Goal: Transaction & Acquisition: Purchase product/service

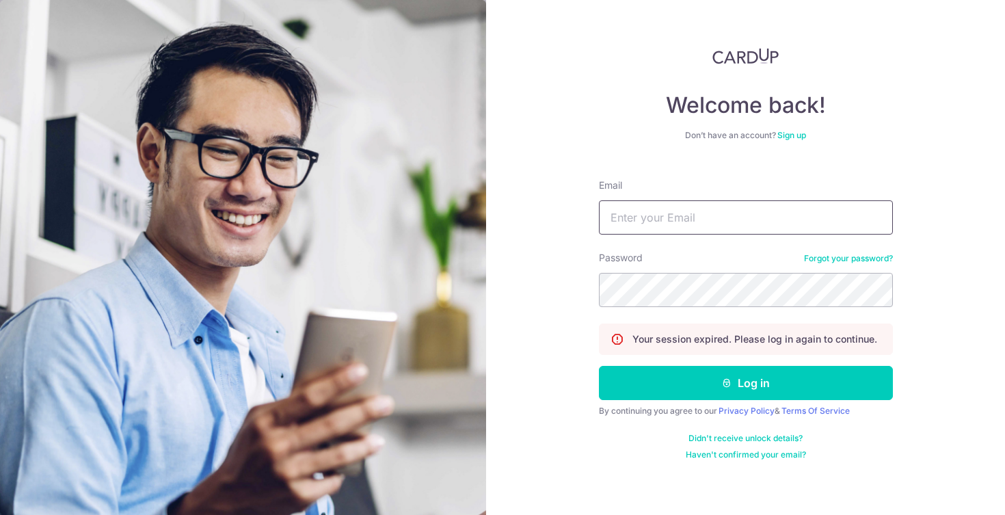
click at [663, 226] on input "Email" at bounding box center [746, 217] width 294 height 34
type input "[EMAIL_ADDRESS][DOMAIN_NAME]"
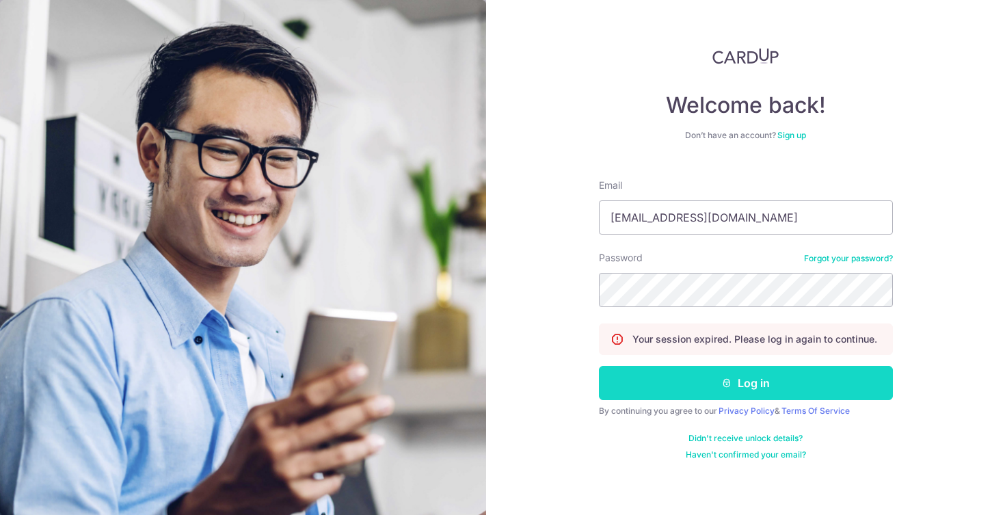
click at [707, 376] on button "Log in" at bounding box center [746, 383] width 294 height 34
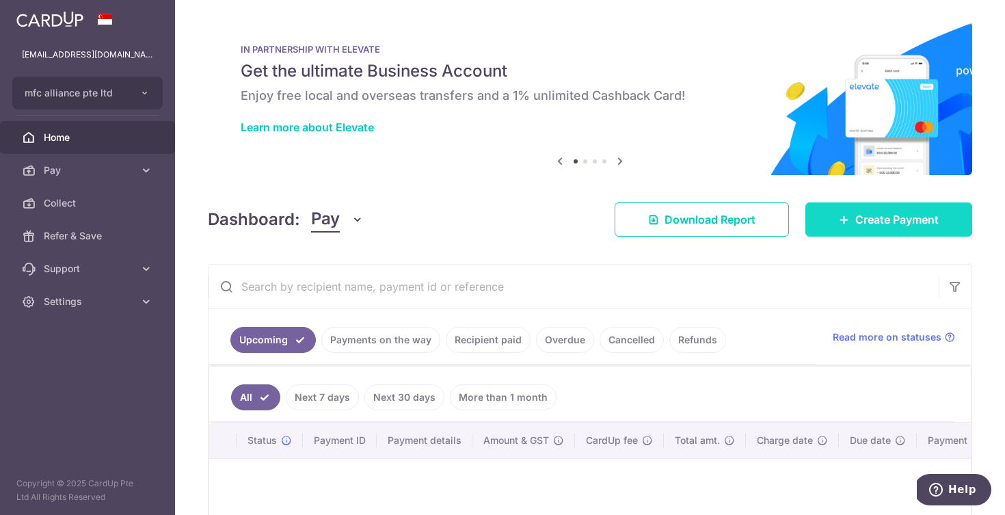
click at [881, 230] on link "Create Payment" at bounding box center [888, 219] width 167 height 34
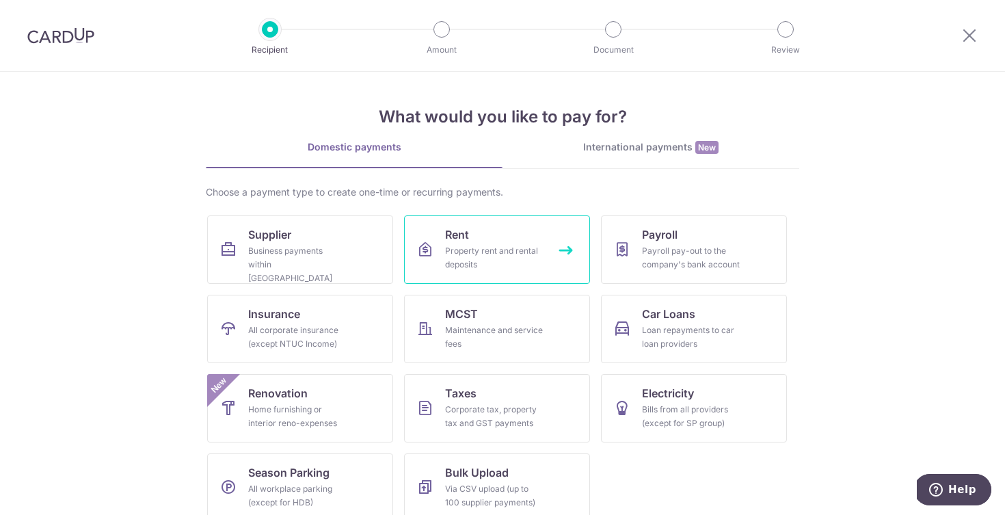
click at [448, 248] on div "Property rent and rental deposits" at bounding box center [494, 257] width 98 height 27
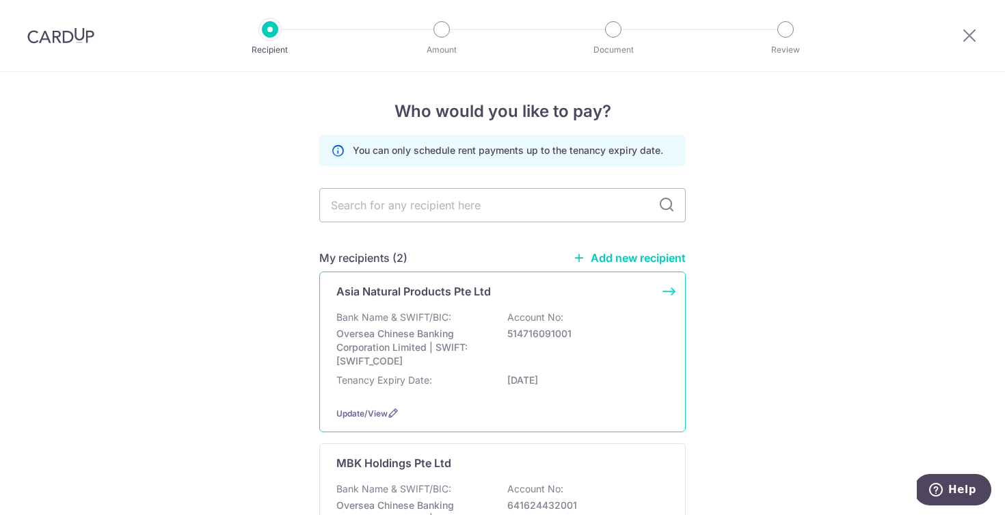
click at [457, 295] on p "Asia Natural Products Pte Ltd" at bounding box center [413, 291] width 155 height 16
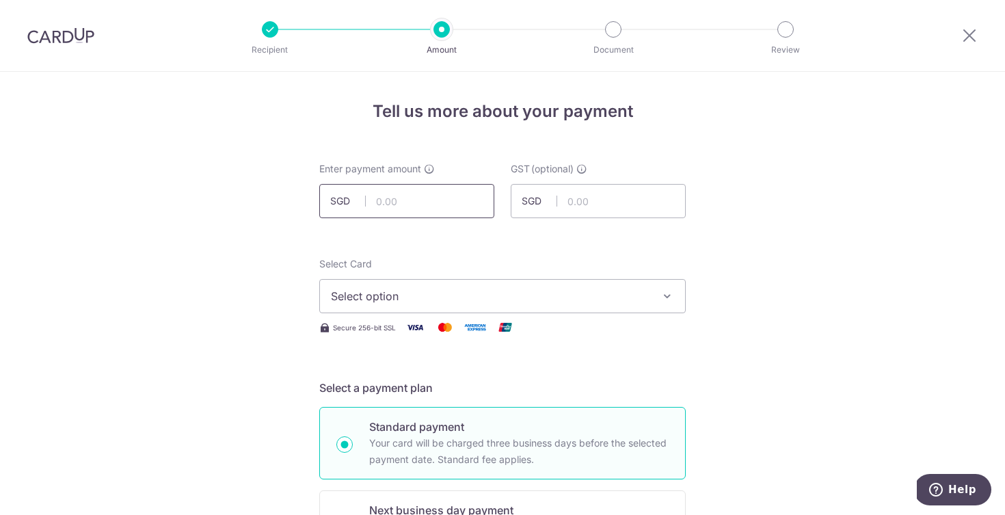
click at [384, 204] on input "text" at bounding box center [406, 201] width 175 height 34
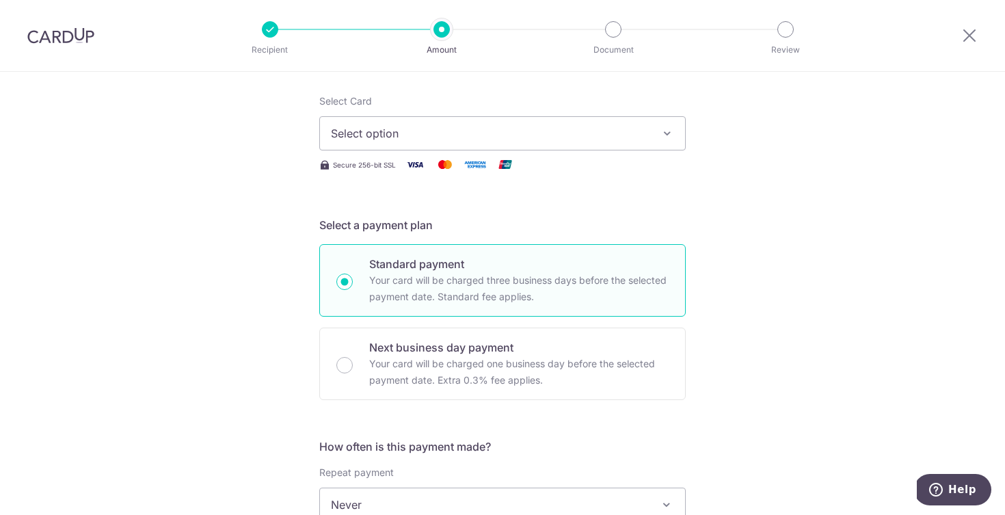
scroll to position [165, 0]
type input "3,097.34"
click at [400, 117] on button "Select option" at bounding box center [502, 131] width 366 height 34
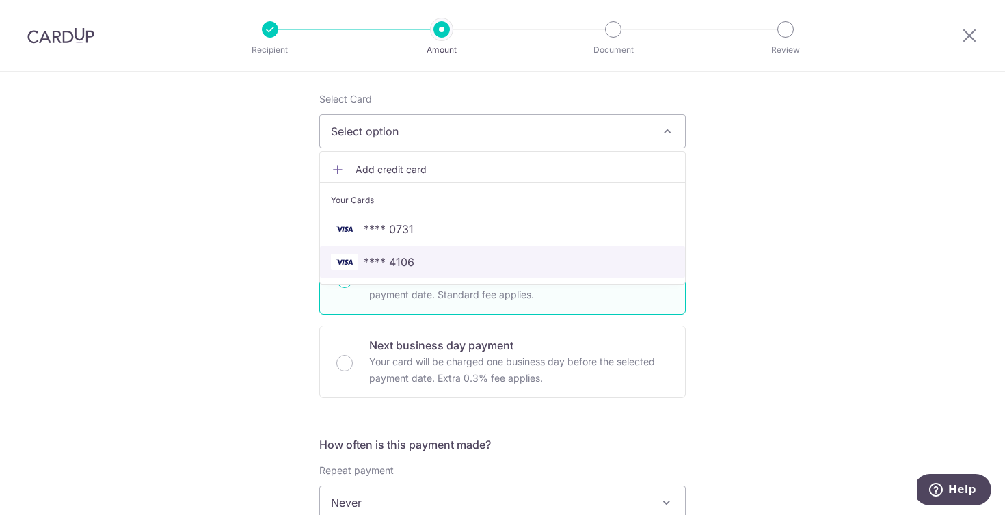
click at [417, 267] on span "**** 4106" at bounding box center [502, 262] width 343 height 16
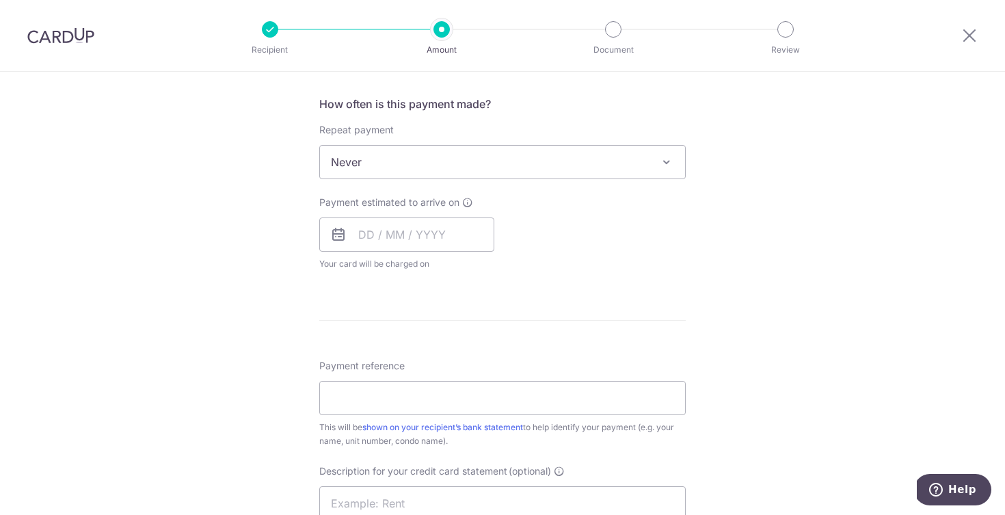
scroll to position [543, 0]
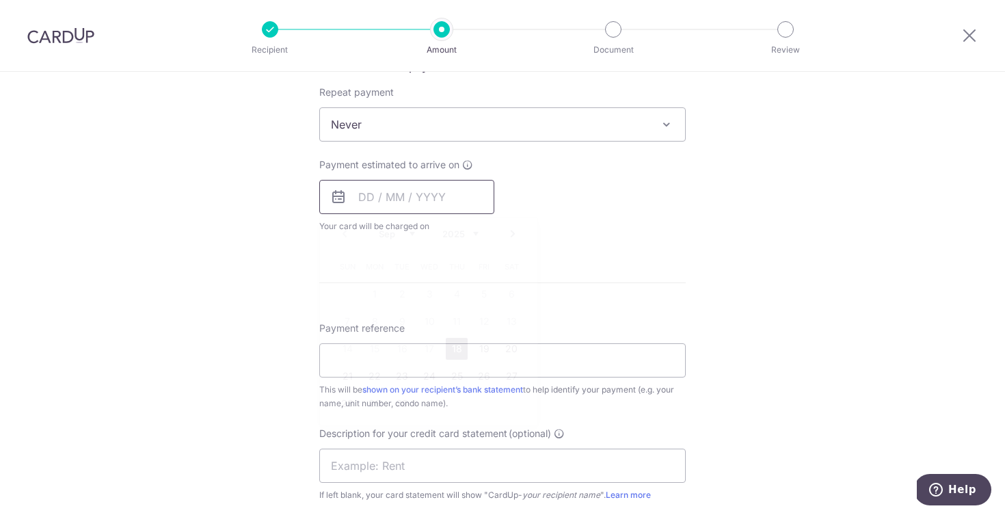
click at [394, 202] on input "text" at bounding box center [406, 197] width 175 height 34
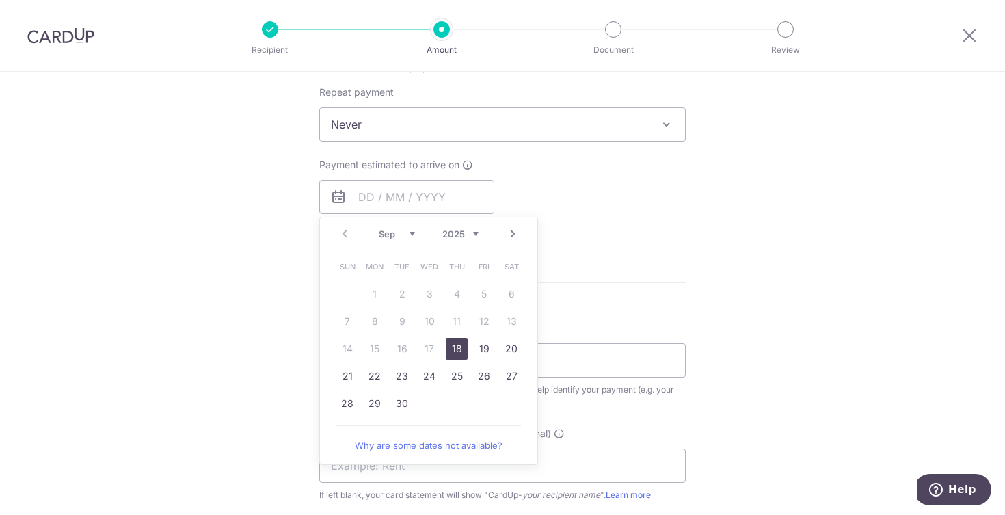
click at [457, 350] on link "18" at bounding box center [457, 349] width 22 height 22
type input "18/09/2025"
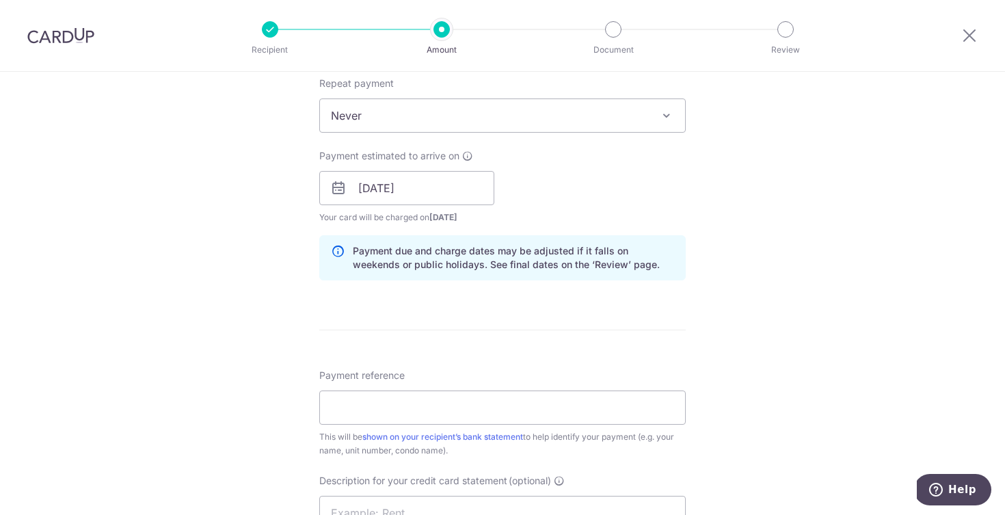
scroll to position [555, 0]
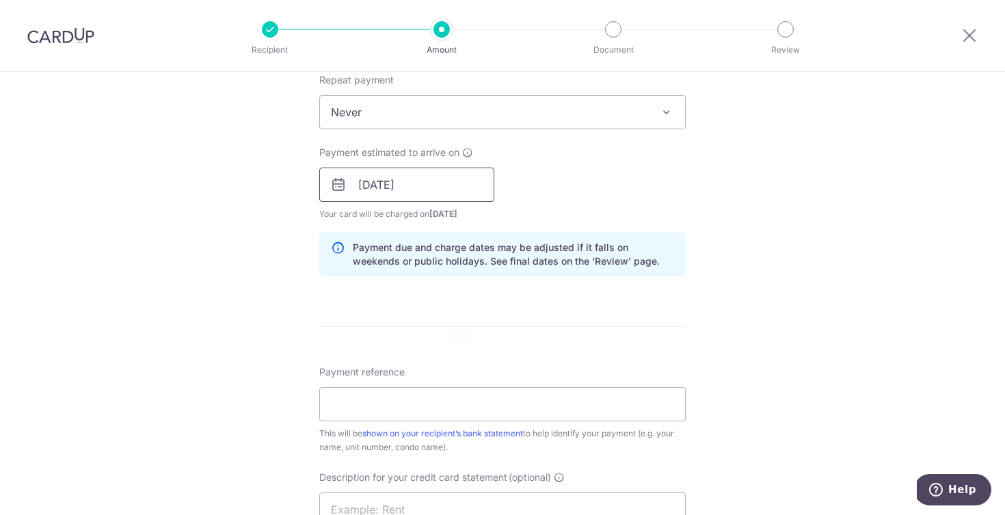
click at [403, 178] on input "18/09/2025" at bounding box center [406, 185] width 175 height 34
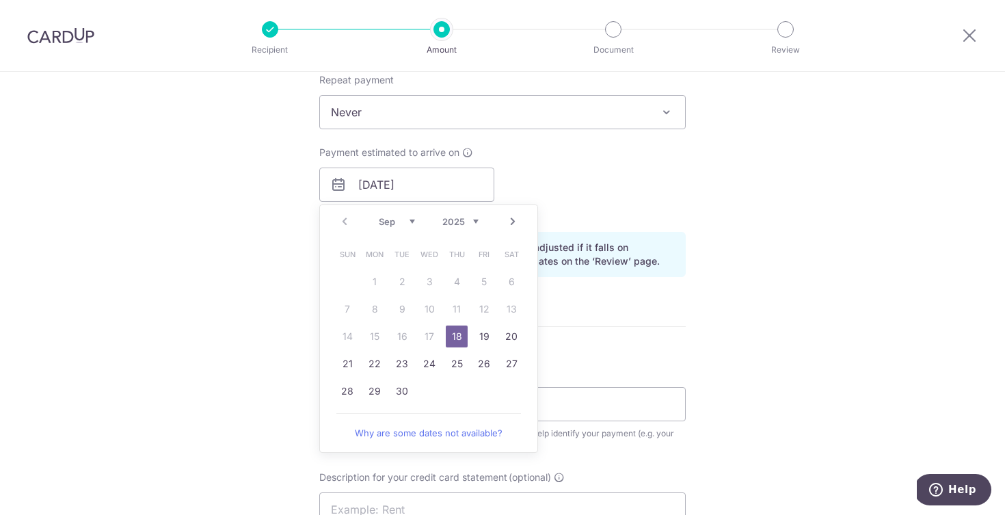
click at [458, 339] on link "18" at bounding box center [457, 336] width 22 height 22
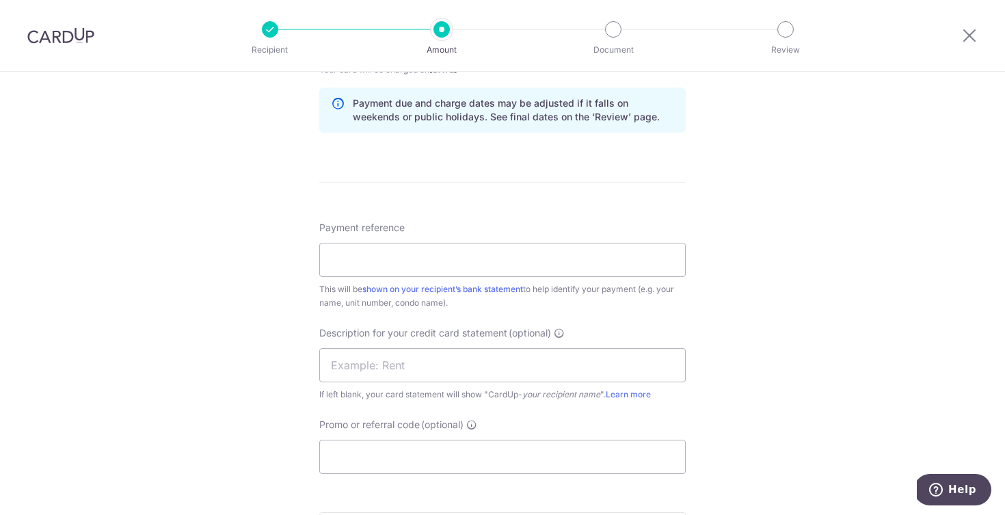
scroll to position [768, 0]
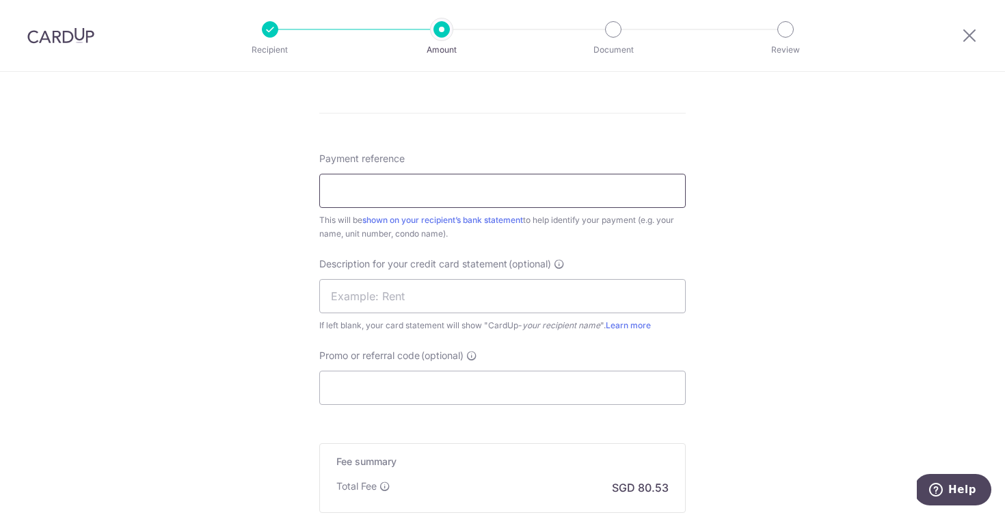
click at [521, 191] on input "Payment reference" at bounding box center [502, 191] width 366 height 34
click at [432, 196] on input "rental" at bounding box center [502, 191] width 366 height 34
type input "rental mfc"
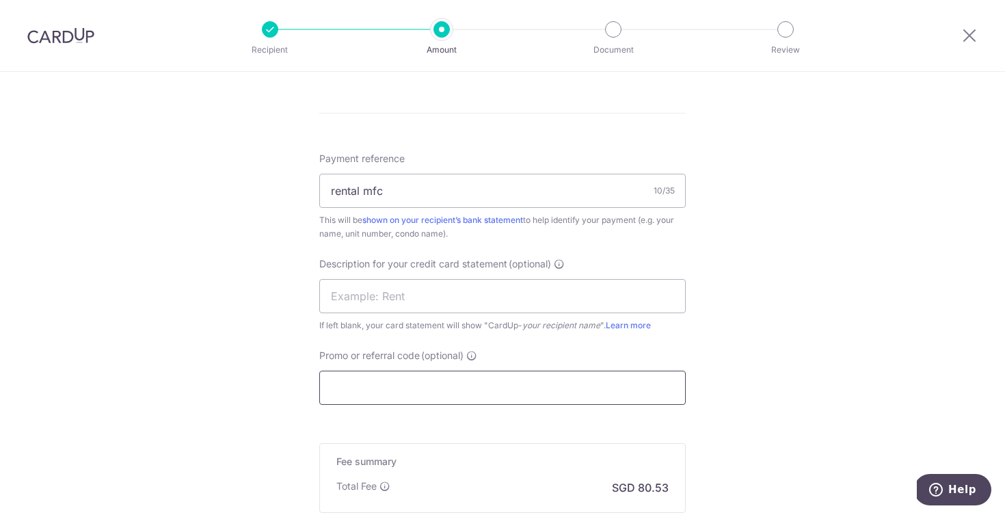
click at [435, 381] on input "Promo or referral code (optional)" at bounding box center [502, 388] width 366 height 34
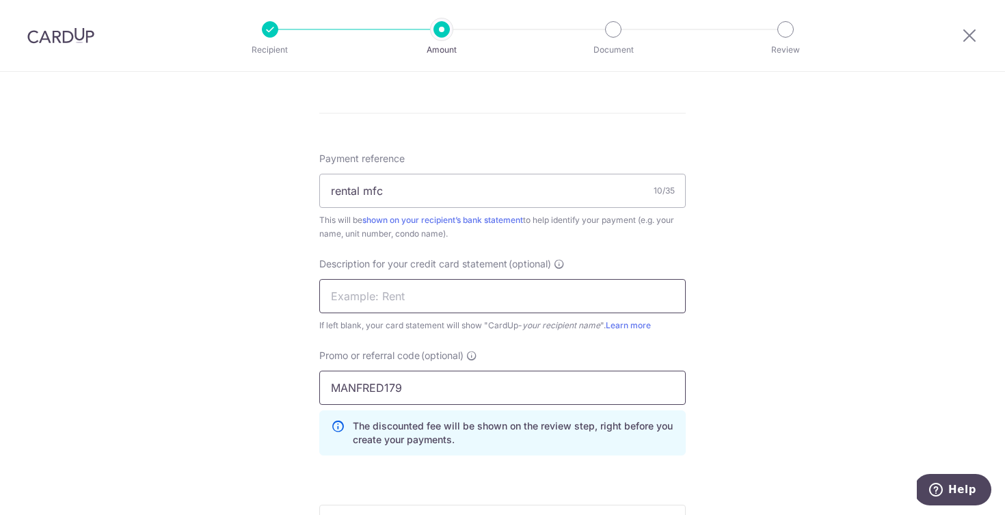
type input "MANFRED179"
click at [357, 290] on input "text" at bounding box center [502, 296] width 366 height 34
type input "rent"
click at [850, 250] on div "Tell us more about your payment Enter payment amount SGD 3,097.34 3097.34 GST (…" at bounding box center [502, 26] width 1005 height 1446
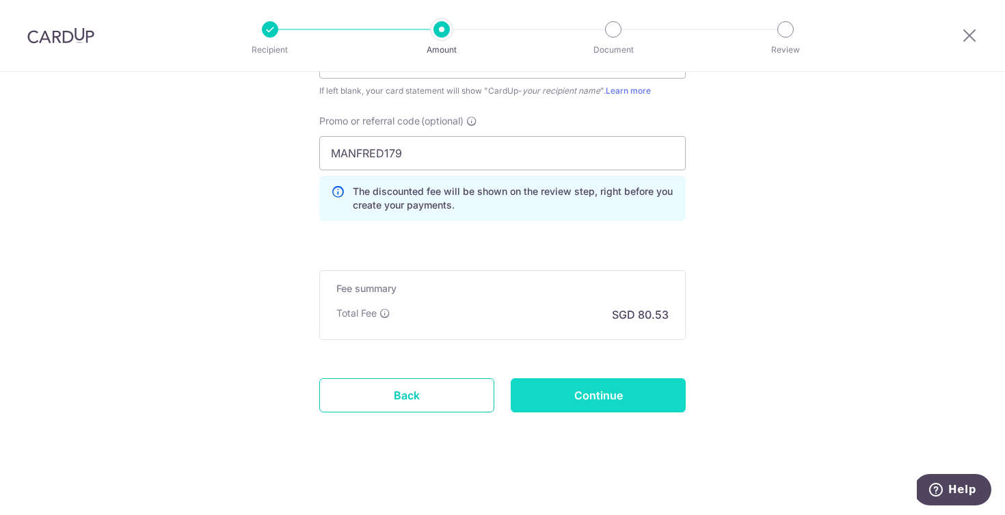
click at [634, 390] on input "Continue" at bounding box center [598, 395] width 175 height 34
type input "Create Schedule"
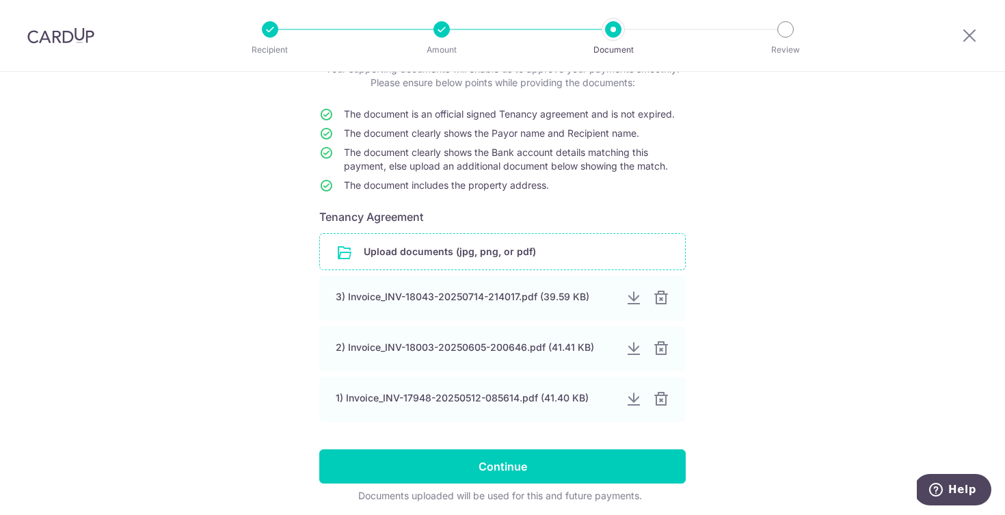
scroll to position [152, 0]
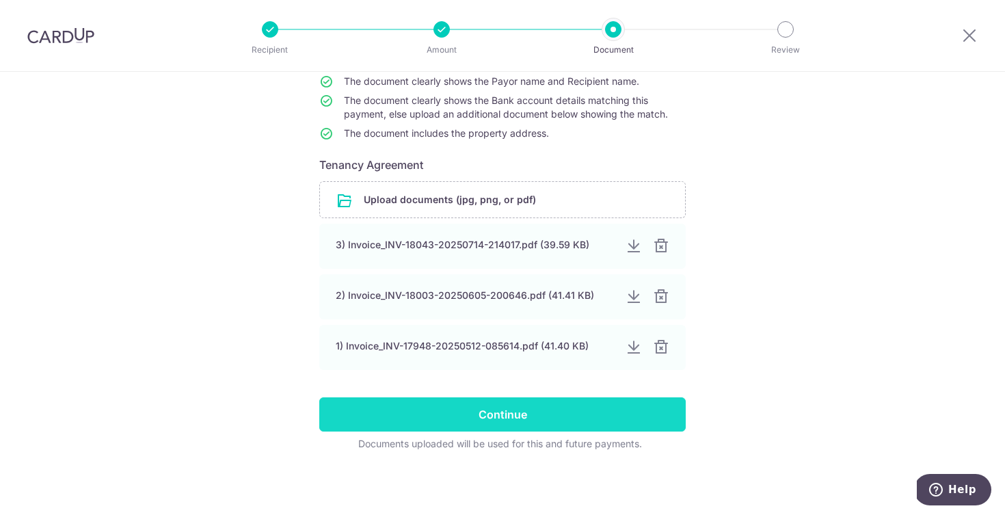
click at [563, 412] on input "Continue" at bounding box center [502, 414] width 366 height 34
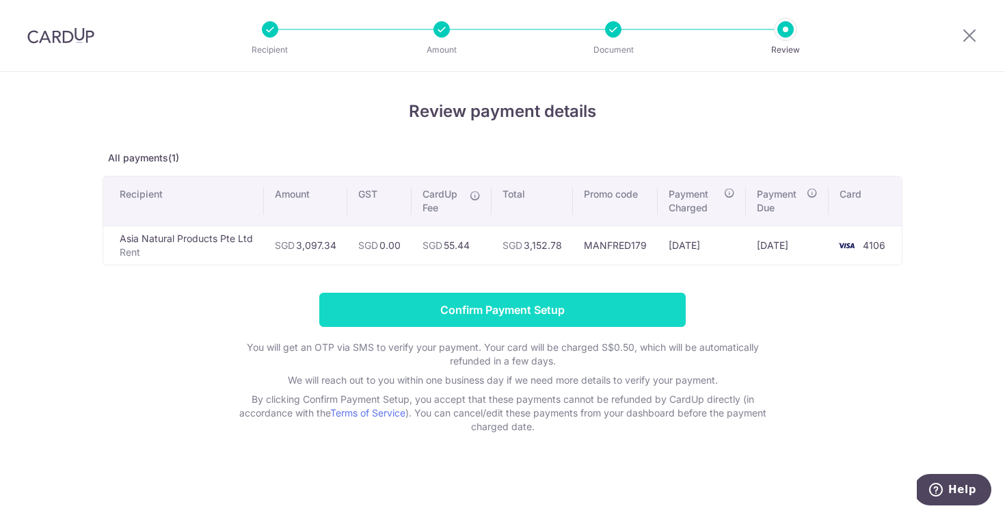
click at [482, 310] on input "Confirm Payment Setup" at bounding box center [502, 310] width 366 height 34
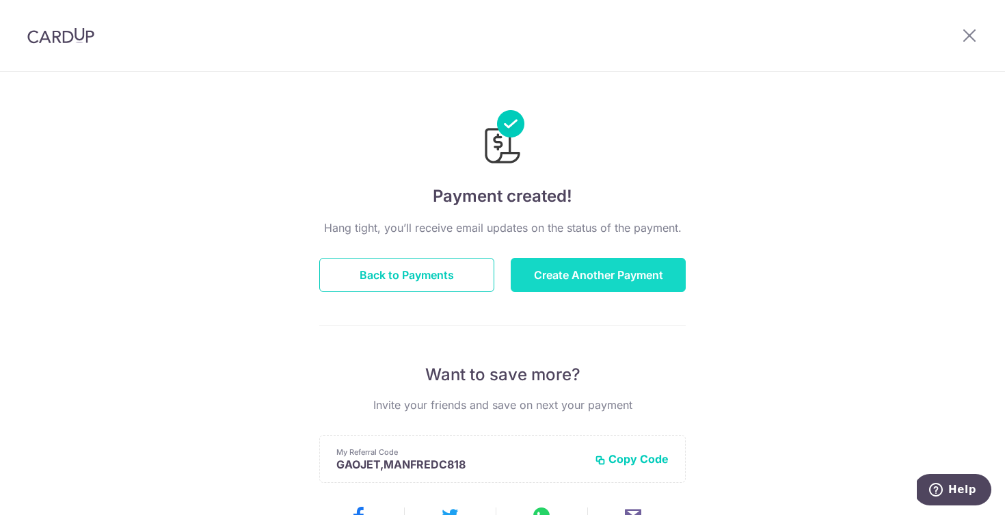
click at [614, 278] on button "Create Another Payment" at bounding box center [598, 275] width 175 height 34
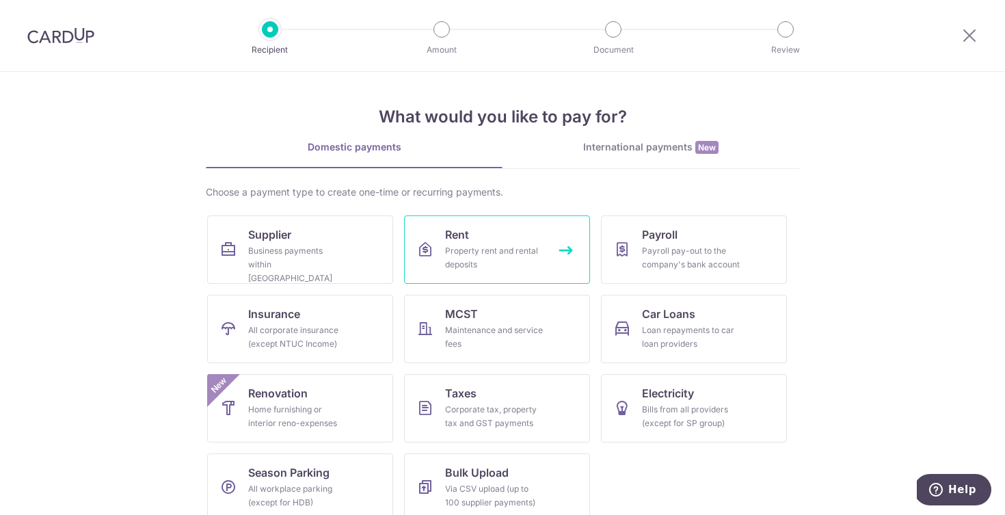
click at [493, 241] on link "Rent Property rent and rental deposits" at bounding box center [497, 249] width 186 height 68
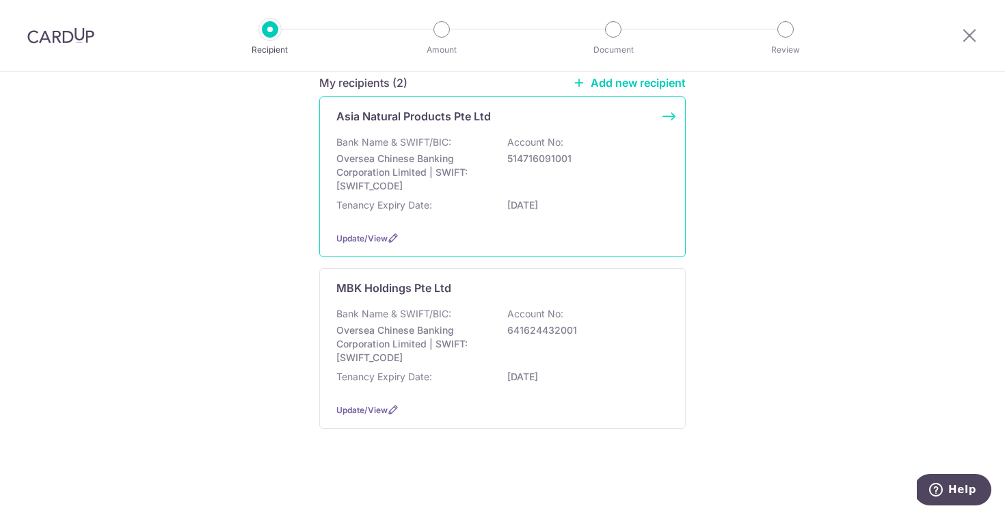
scroll to position [197, 0]
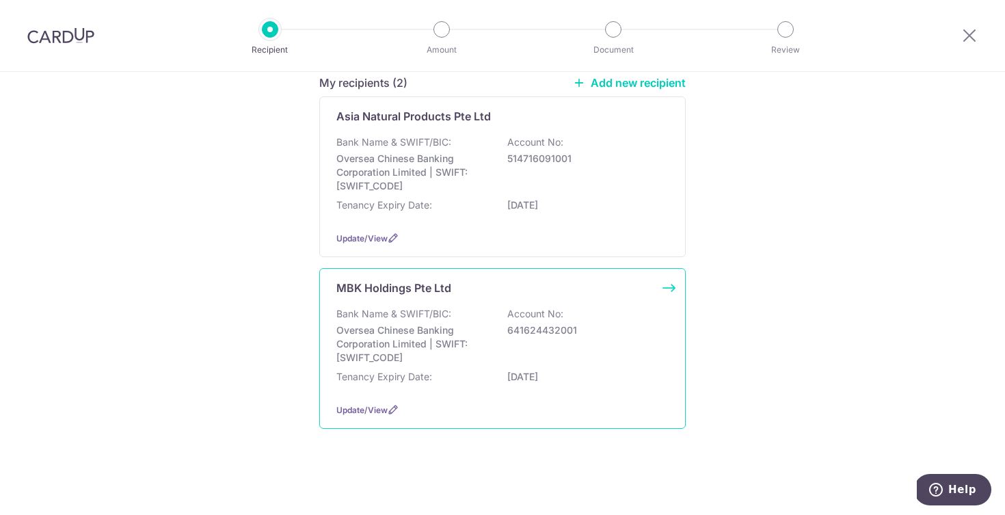
click at [505, 328] on div "Bank Name & SWIFT/BIC: Oversea Chinese Banking Corporation Limited | SWIFT: [SW…" at bounding box center [502, 335] width 332 height 57
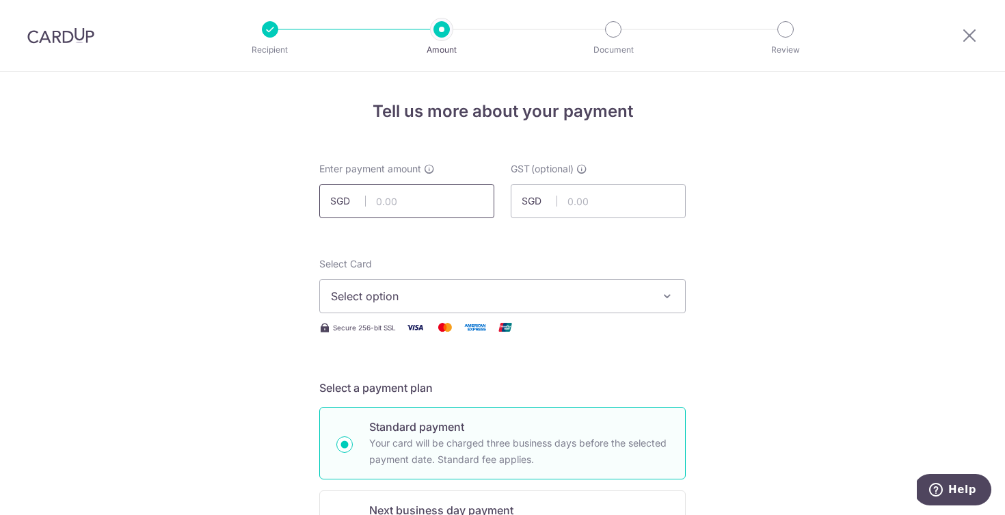
click at [406, 198] on input "text" at bounding box center [406, 201] width 175 height 34
type input "10,071.06"
click at [489, 291] on span "Select option" at bounding box center [490, 296] width 319 height 16
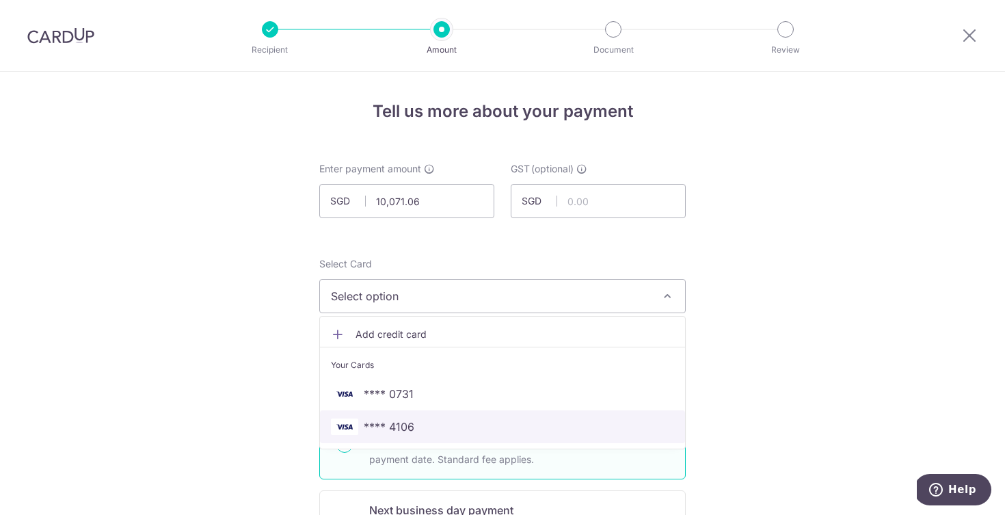
click at [494, 425] on span "**** 4106" at bounding box center [502, 426] width 343 height 16
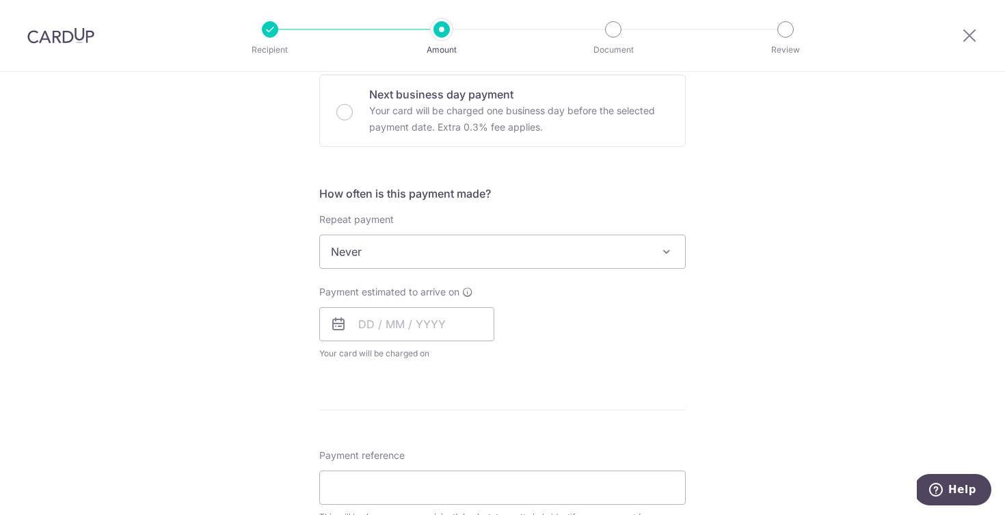
scroll to position [432, 0]
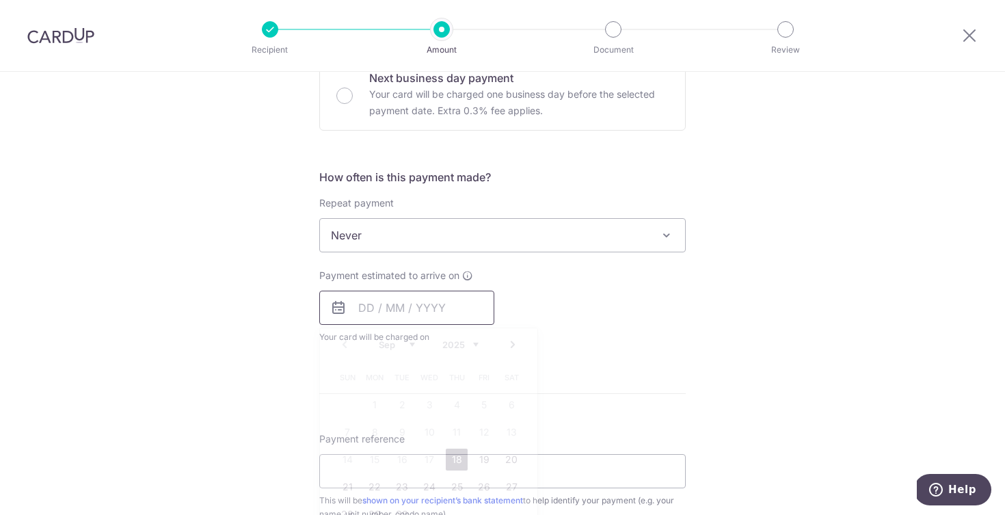
click at [399, 307] on input "text" at bounding box center [406, 308] width 175 height 34
click at [459, 464] on link "18" at bounding box center [457, 459] width 22 height 22
type input "[DATE]"
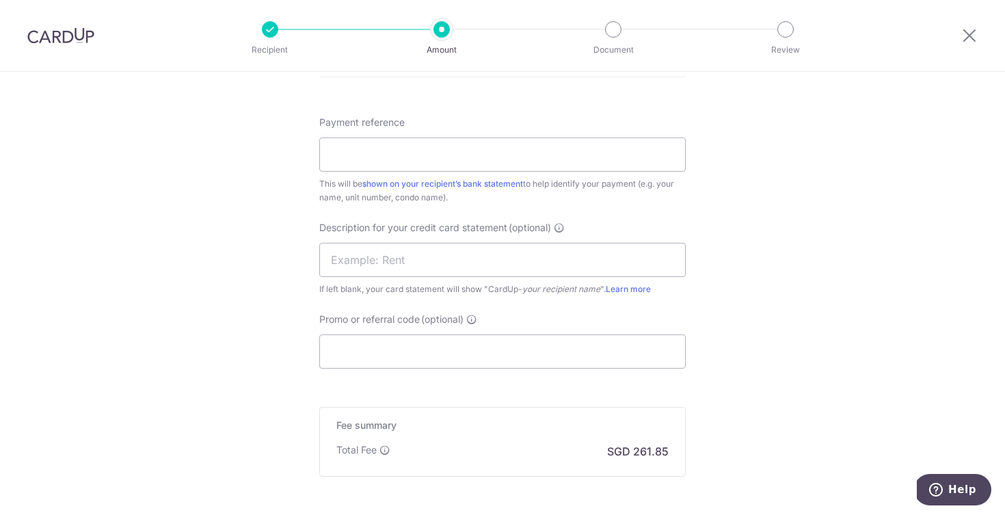
scroll to position [801, 0]
click at [358, 157] on input "Payment reference" at bounding box center [502, 158] width 366 height 34
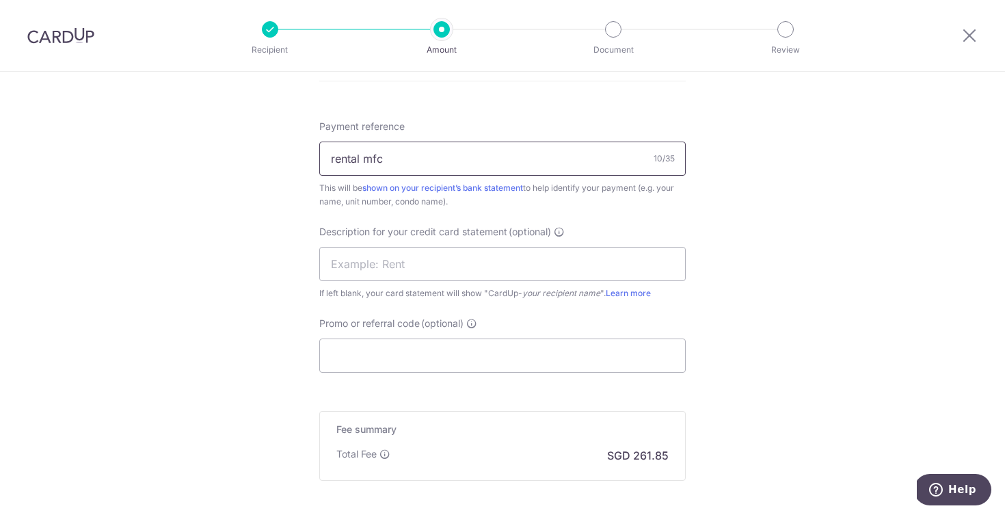
type input "rental mfc"
click at [474, 340] on input "Promo or referral code (optional)" at bounding box center [502, 355] width 366 height 34
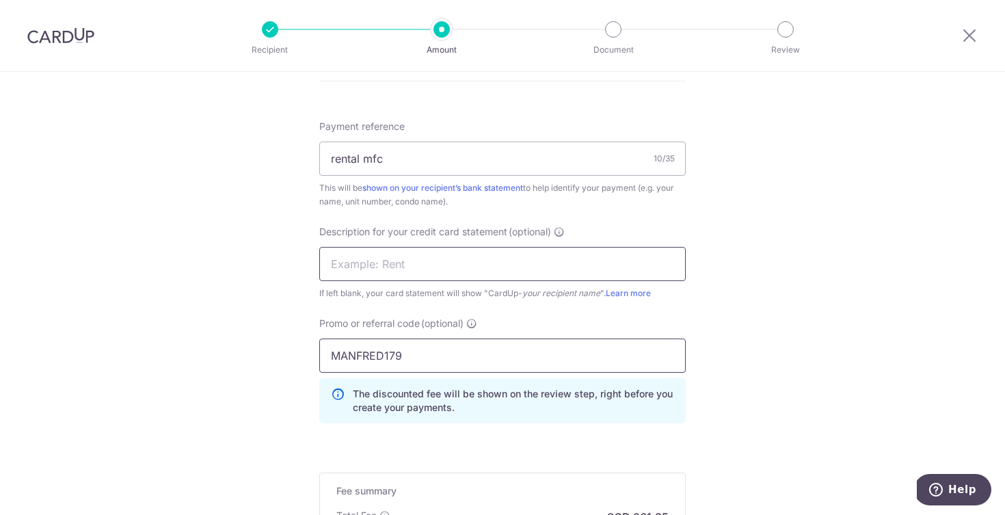
type input "MANFRED179"
click at [381, 269] on input "text" at bounding box center [502, 264] width 366 height 34
type input "m"
type input "r"
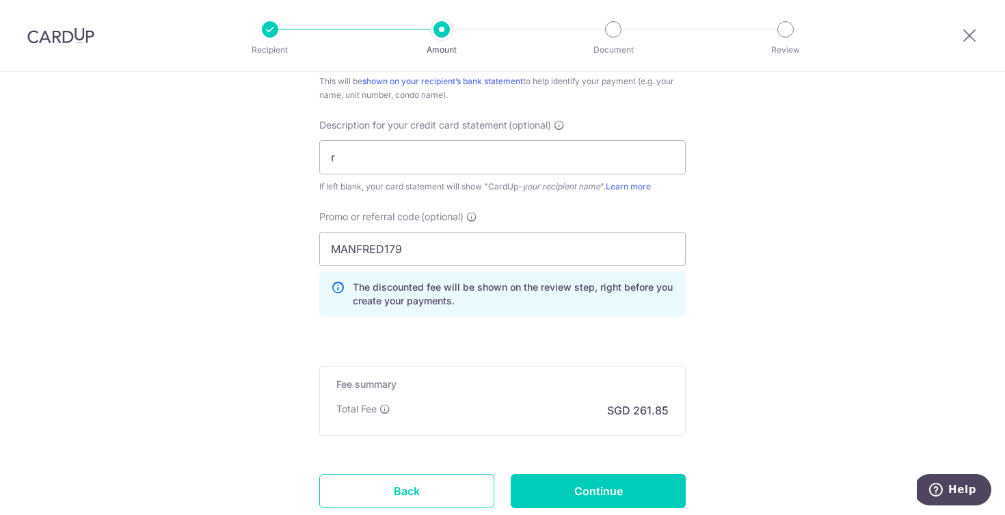
scroll to position [1003, 0]
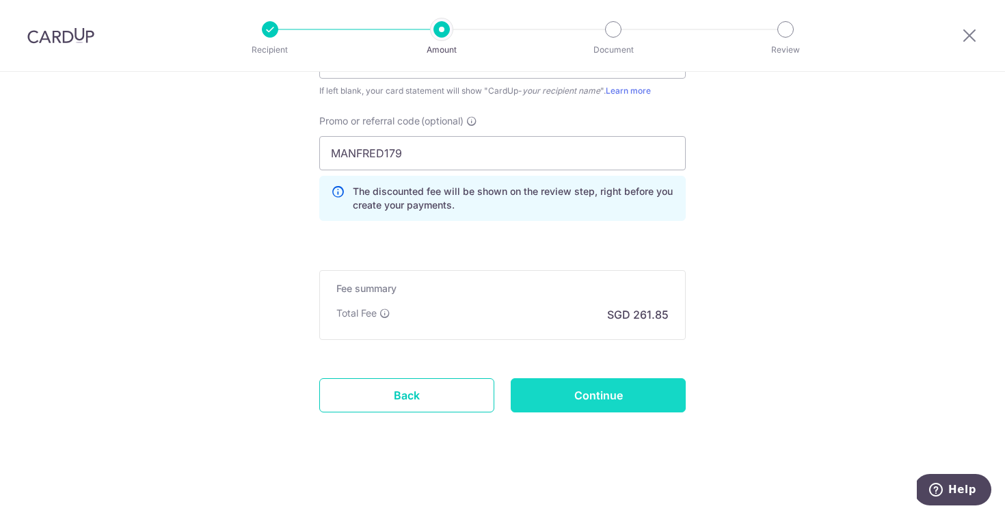
click at [611, 387] on input "Continue" at bounding box center [598, 395] width 175 height 34
type input "Create Schedule"
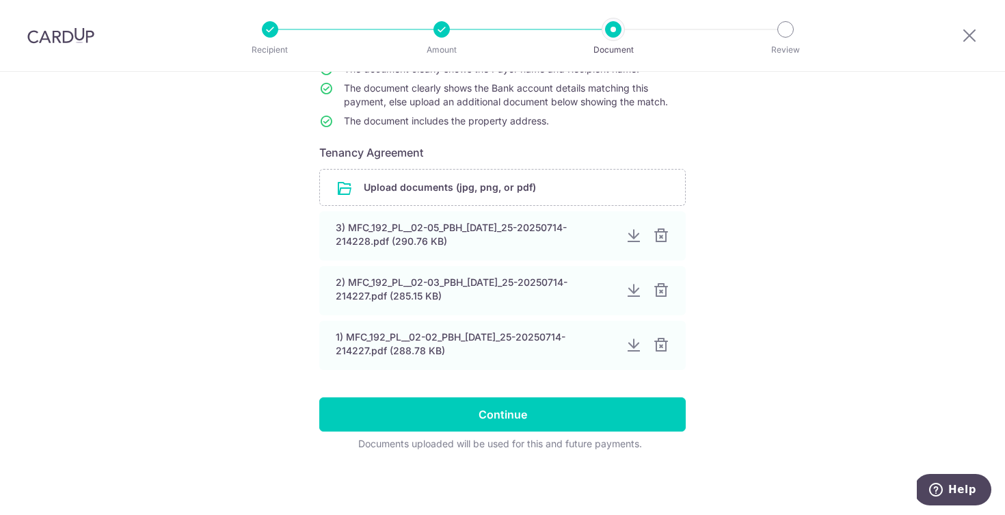
scroll to position [164, 0]
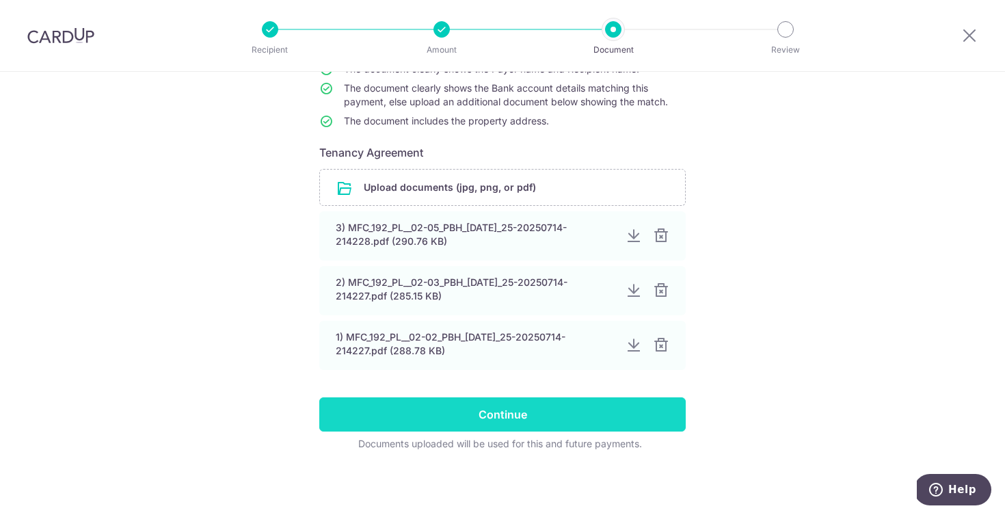
click at [443, 411] on input "Continue" at bounding box center [502, 414] width 366 height 34
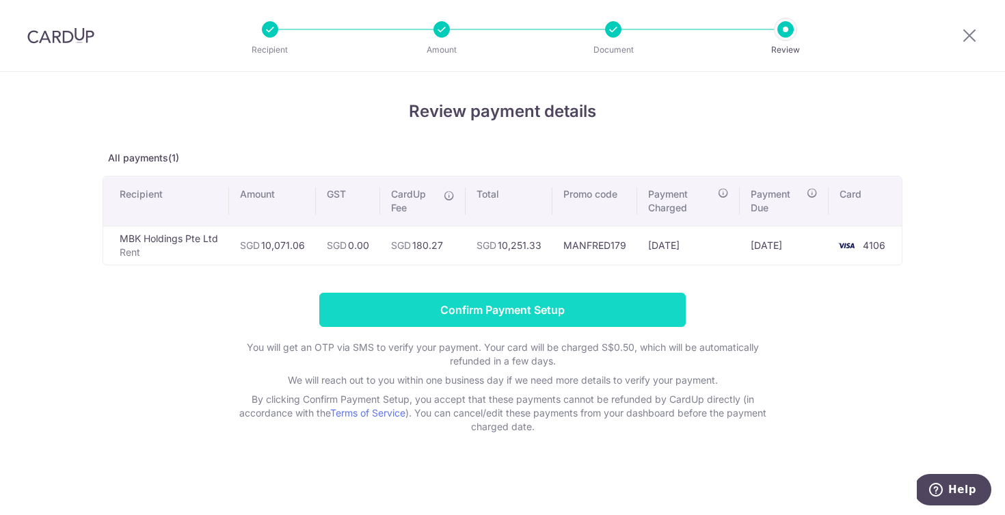
click at [531, 313] on input "Confirm Payment Setup" at bounding box center [502, 310] width 366 height 34
